Goal: Information Seeking & Learning: Stay updated

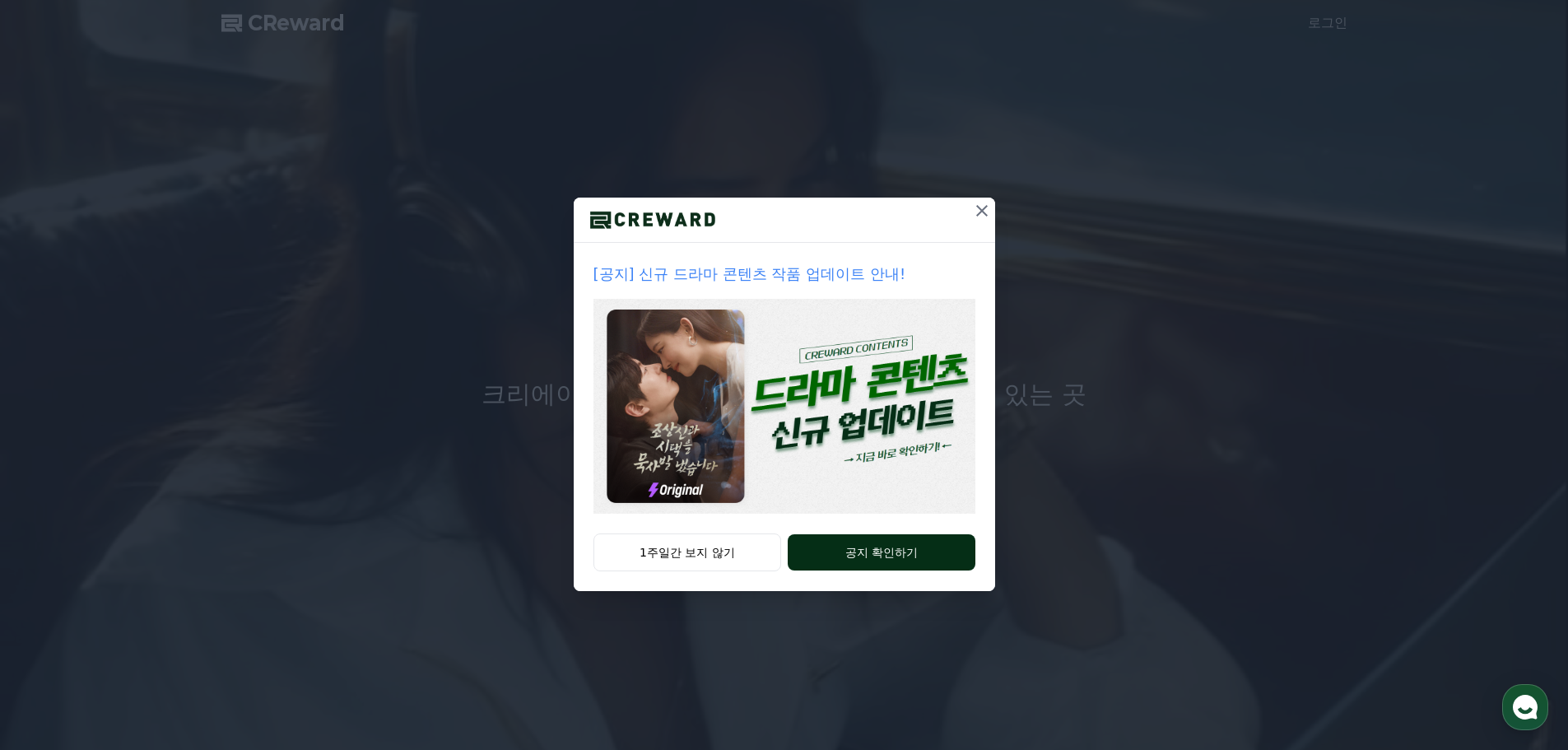
click at [895, 559] on button "공지 확인하기" at bounding box center [881, 553] width 187 height 36
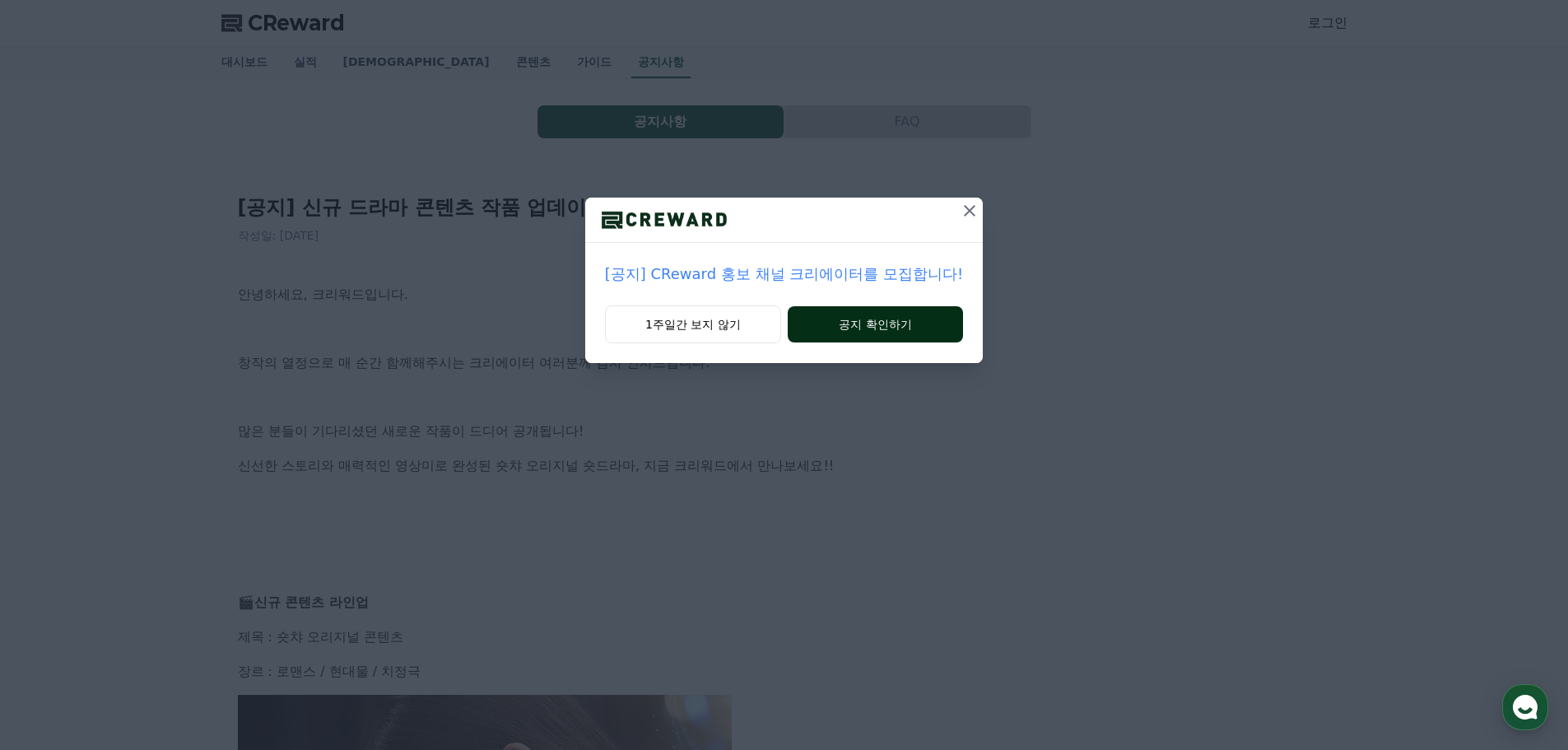
click at [909, 337] on button "공지 확인하기" at bounding box center [876, 325] width 176 height 36
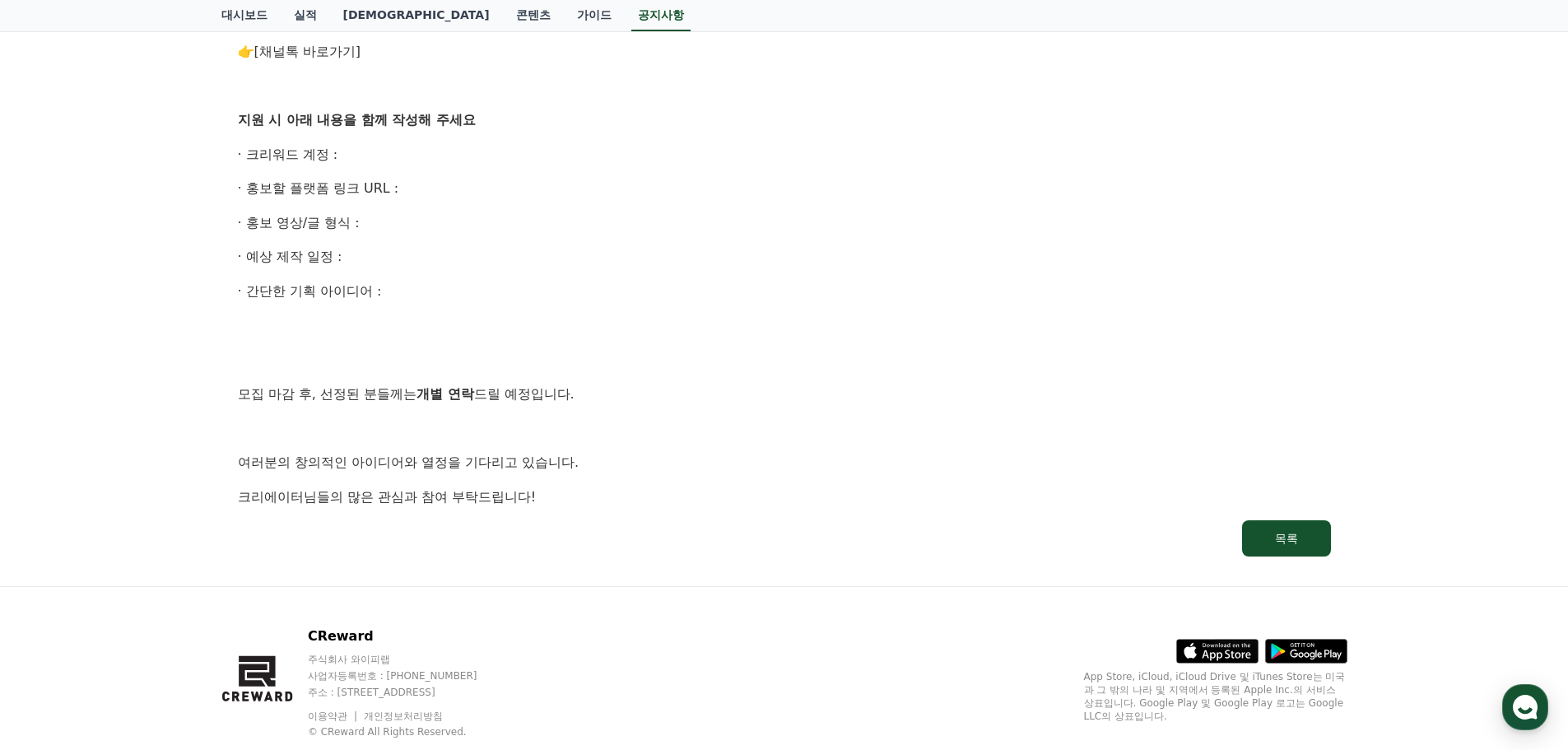
scroll to position [969, 0]
